Goal: Task Accomplishment & Management: Manage account settings

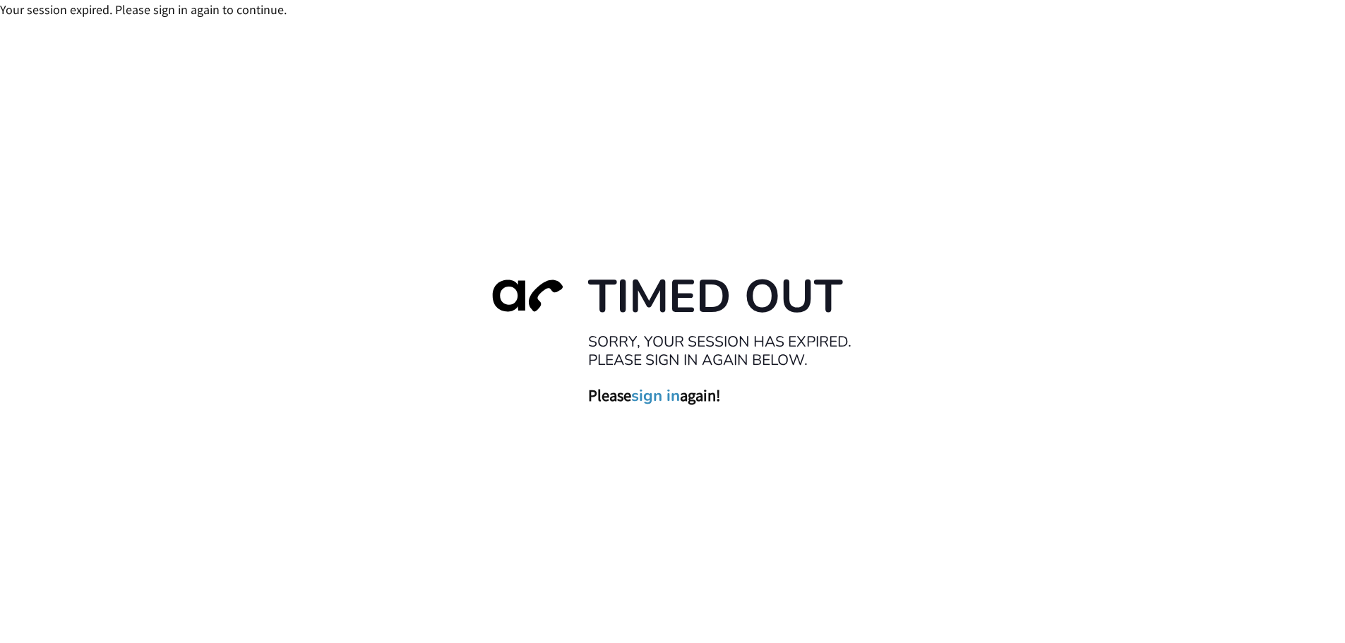
click at [641, 395] on link "sign in" at bounding box center [655, 396] width 49 height 20
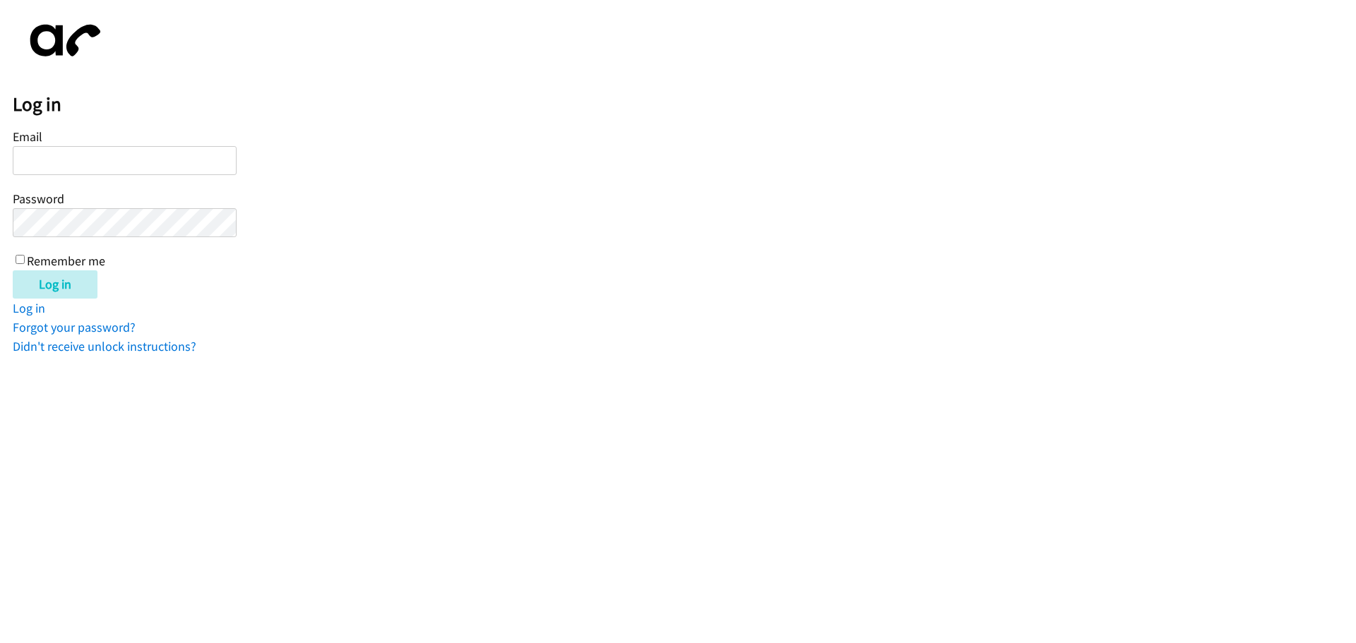
type input "twilliams@lendingpoint.com"
click at [20, 260] on input "Remember me" at bounding box center [20, 259] width 9 height 9
checkbox input "true"
click at [47, 294] on input "Log in" at bounding box center [55, 284] width 85 height 28
